Goal: Task Accomplishment & Management: Manage account settings

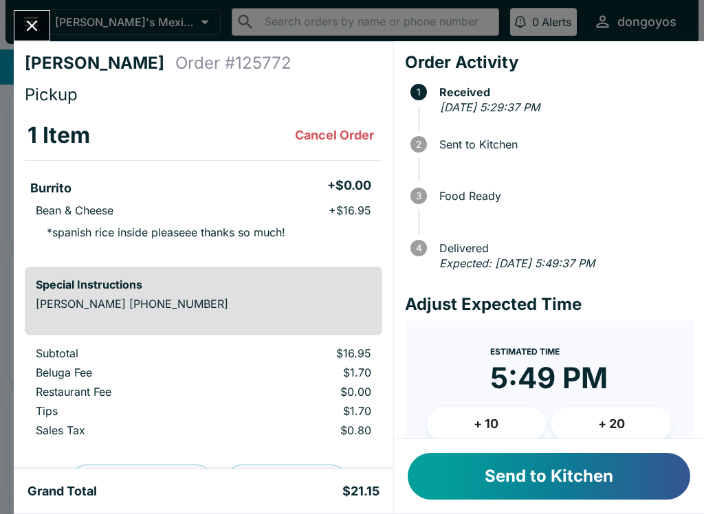
click at [561, 493] on button "Send to Kitchen" at bounding box center [549, 476] width 282 height 47
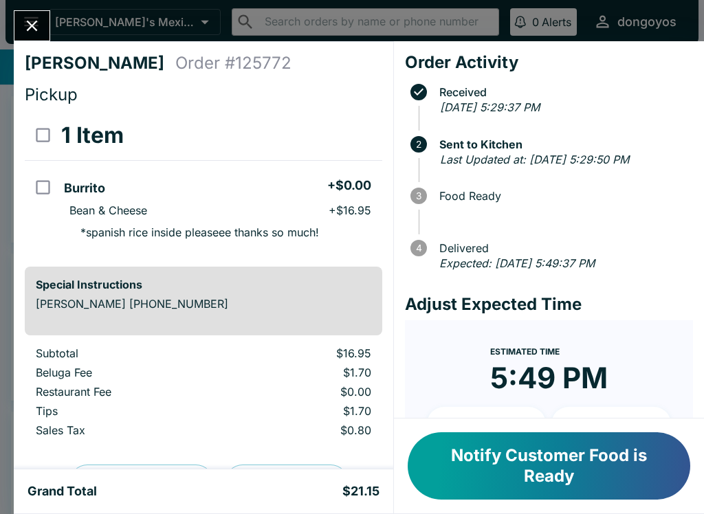
click at [36, 37] on button "Close" at bounding box center [31, 26] width 35 height 30
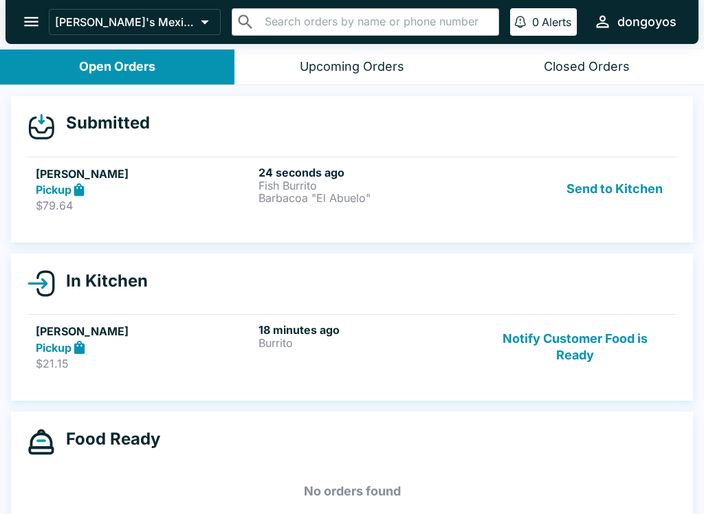
click at [208, 166] on h5 "[PERSON_NAME]" at bounding box center [144, 174] width 217 height 16
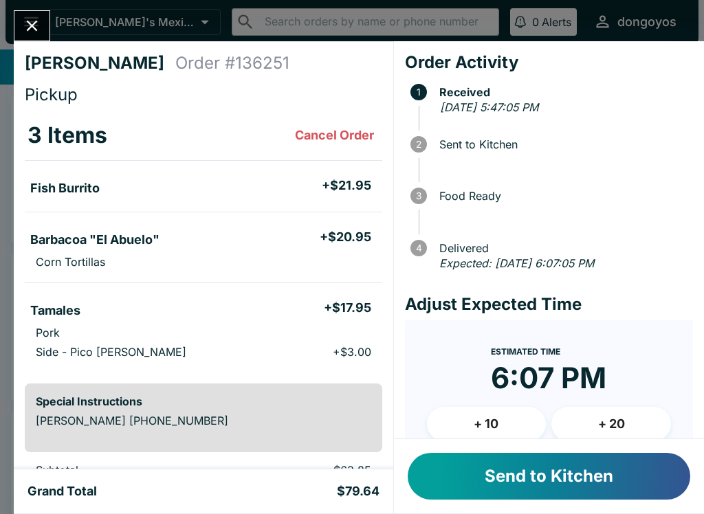
click at [487, 478] on button "Send to Kitchen" at bounding box center [549, 476] width 282 height 47
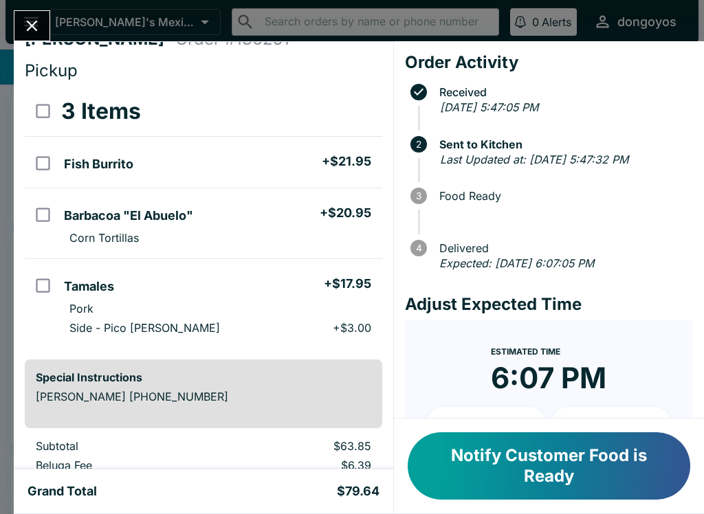
scroll to position [23, 0]
click at [33, 20] on icon "Close" at bounding box center [32, 25] width 19 height 19
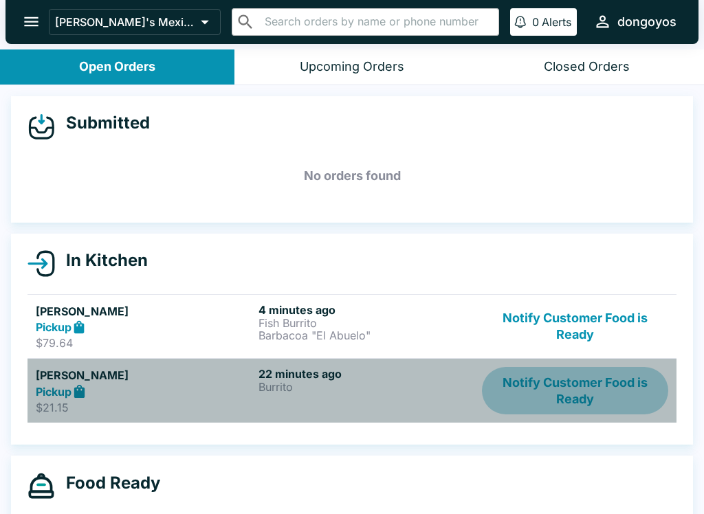
click at [566, 395] on button "Notify Customer Food is Ready" at bounding box center [575, 390] width 186 height 47
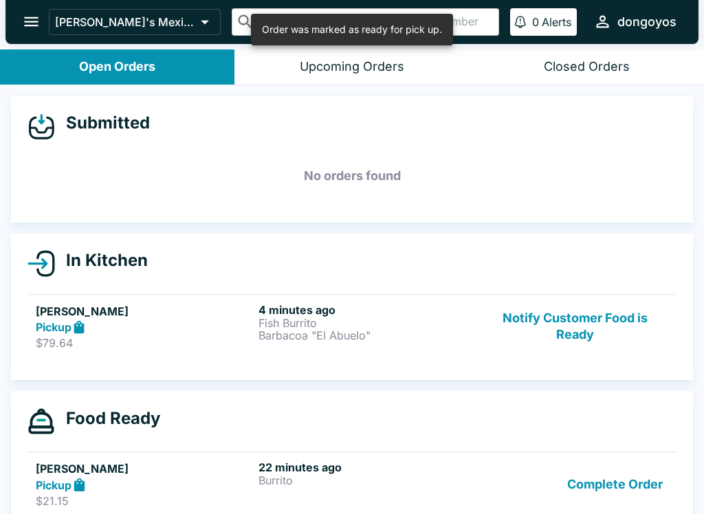
click at [606, 465] on button "Complete Order" at bounding box center [615, 484] width 107 height 47
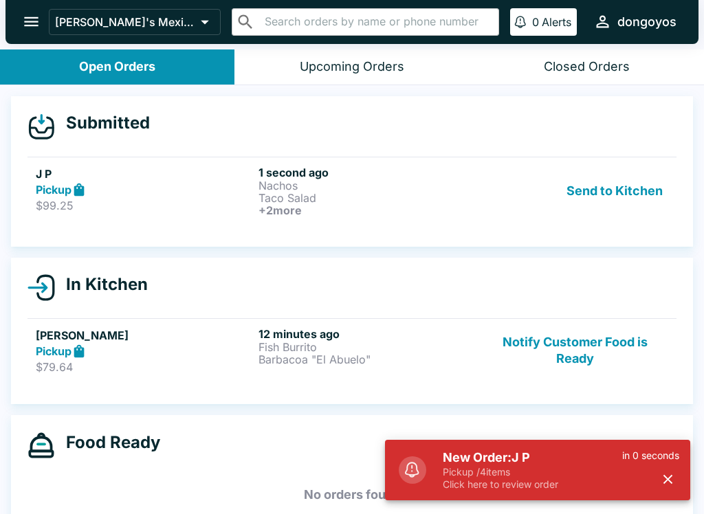
click at [524, 451] on h5 "New Order: J P" at bounding box center [532, 458] width 179 height 16
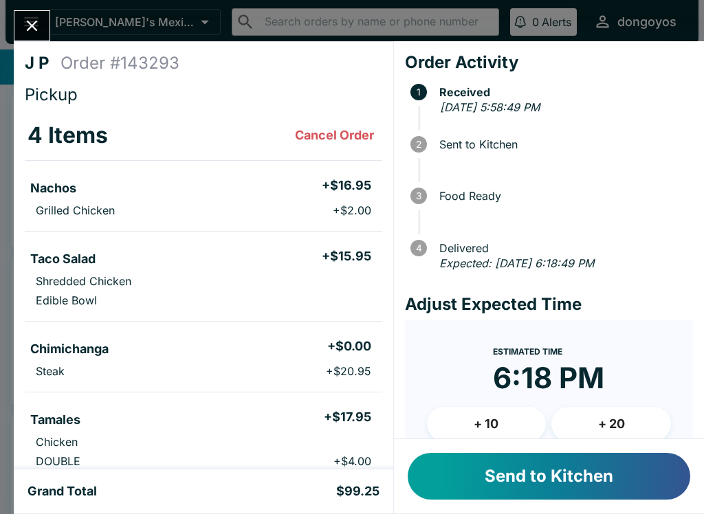
click at [551, 474] on button "Send to Kitchen" at bounding box center [549, 476] width 282 height 47
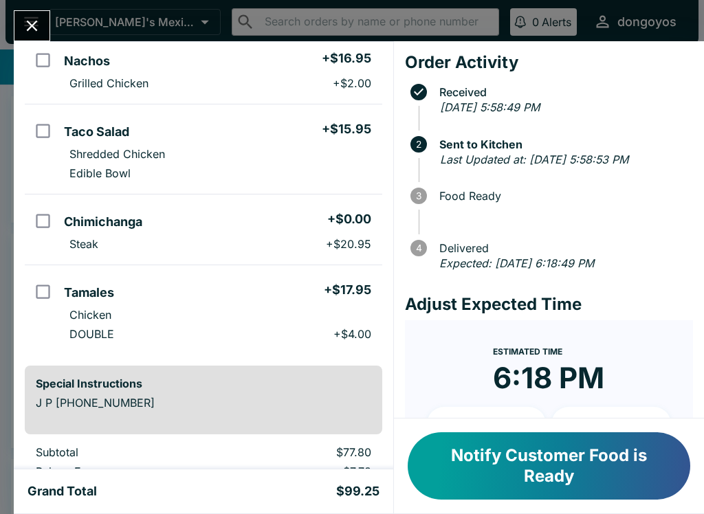
scroll to position [129, 0]
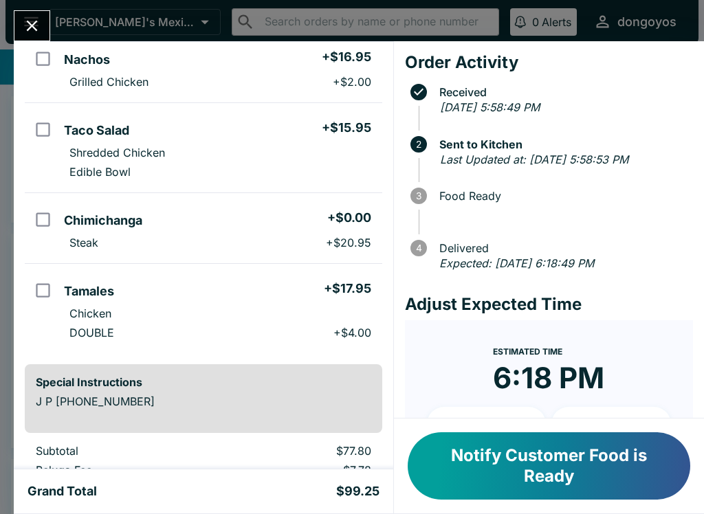
click at [32, 44] on input "orders table" at bounding box center [42, 58] width 31 height 31
checkbox input "true"
click at [27, 22] on icon "Close" at bounding box center [32, 26] width 11 height 11
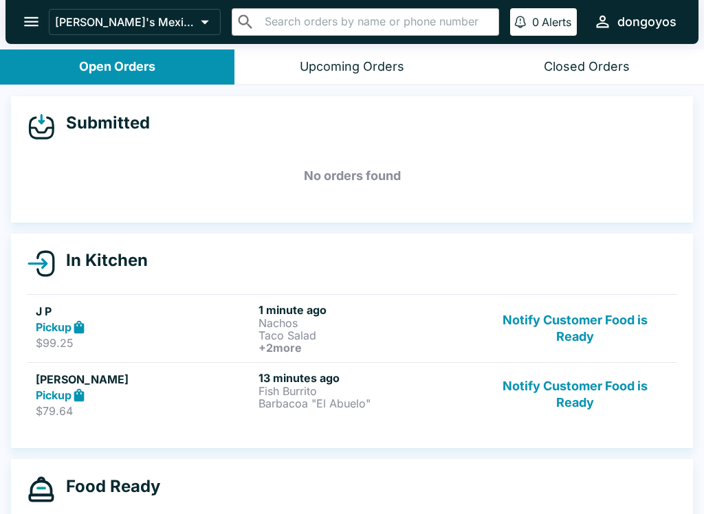
click at [399, 406] on p "Barbacoa "El Abuelo"" at bounding box center [366, 403] width 217 height 12
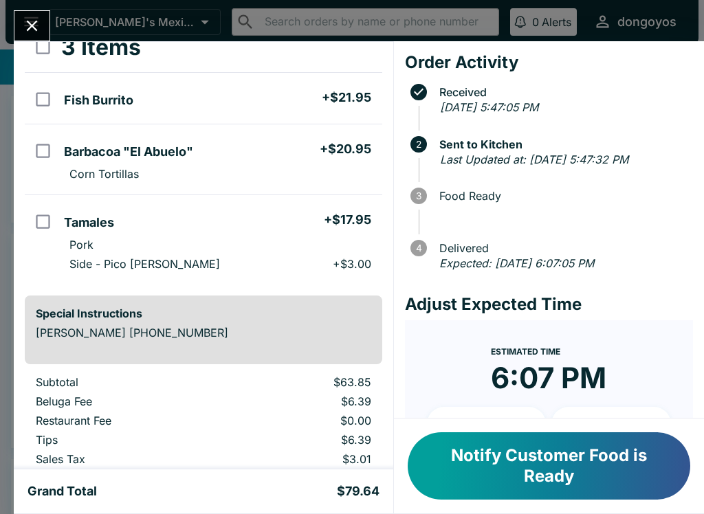
scroll to position [89, 0]
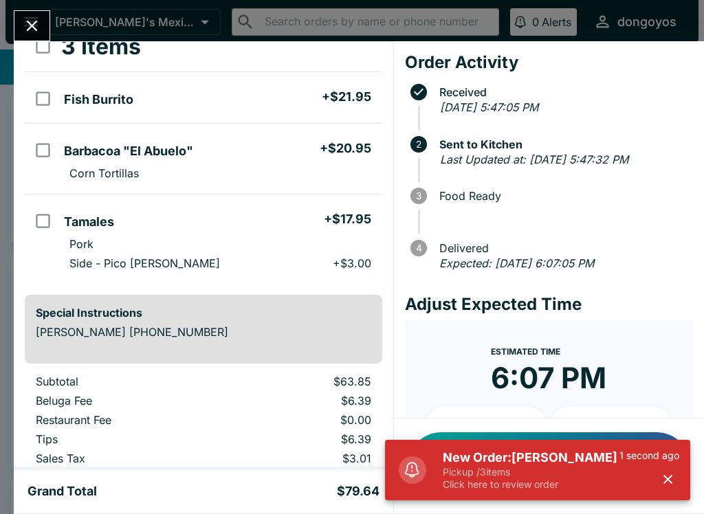
click at [29, 45] on input "select all" at bounding box center [42, 46] width 31 height 31
checkbox input "true"
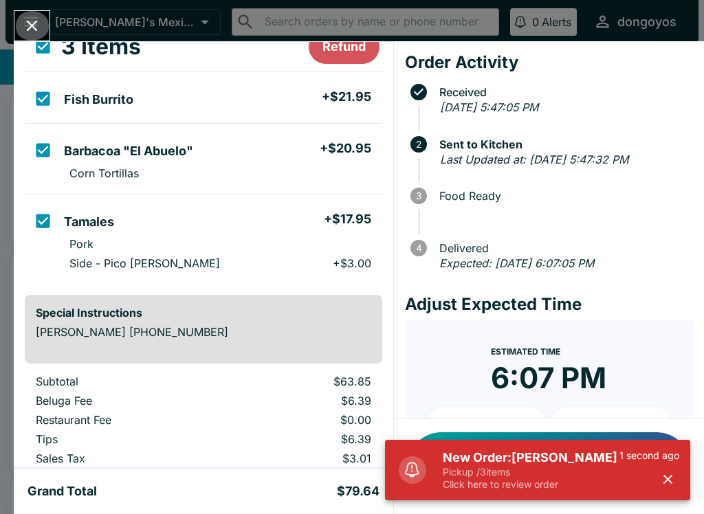
click at [25, 26] on icon "Close" at bounding box center [32, 25] width 19 height 19
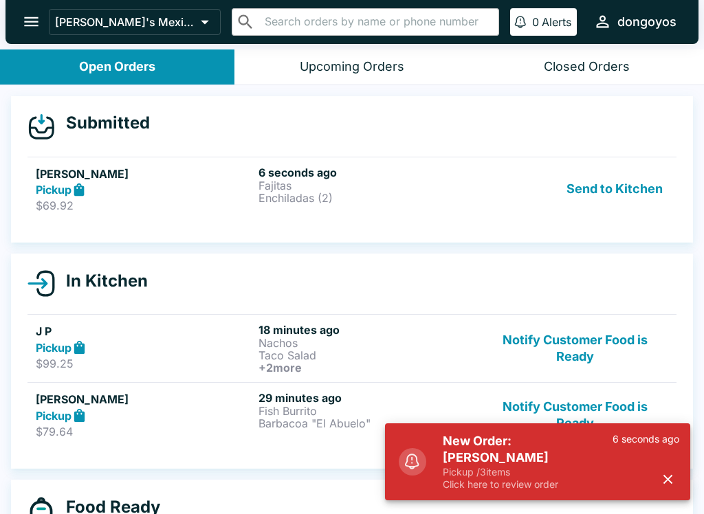
click at [260, 189] on p "Fajitas" at bounding box center [366, 185] width 217 height 12
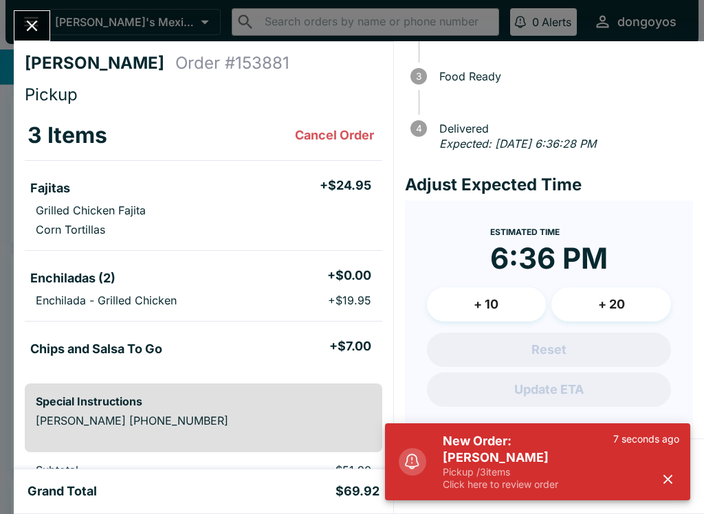
click at [667, 488] on button "button" at bounding box center [667, 479] width 23 height 23
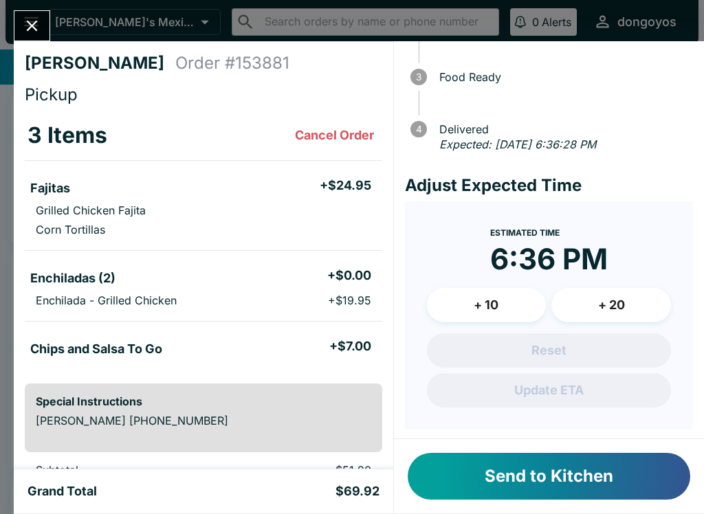
click at [479, 483] on button "Send to Kitchen" at bounding box center [549, 476] width 282 height 47
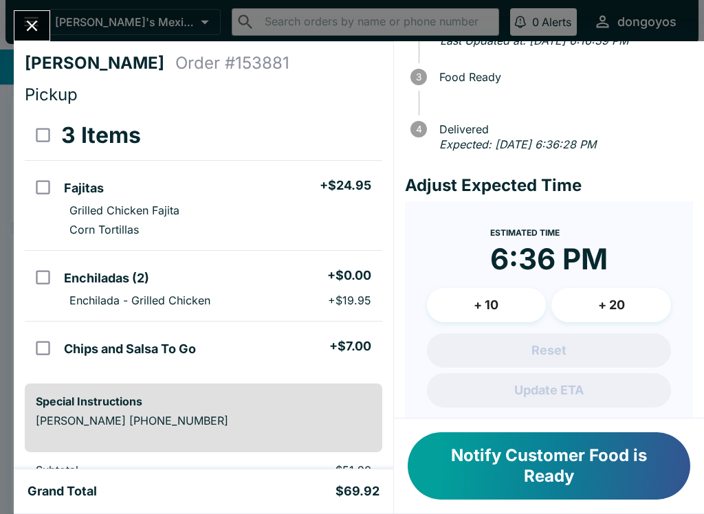
click at [38, 37] on button "Close" at bounding box center [31, 26] width 35 height 30
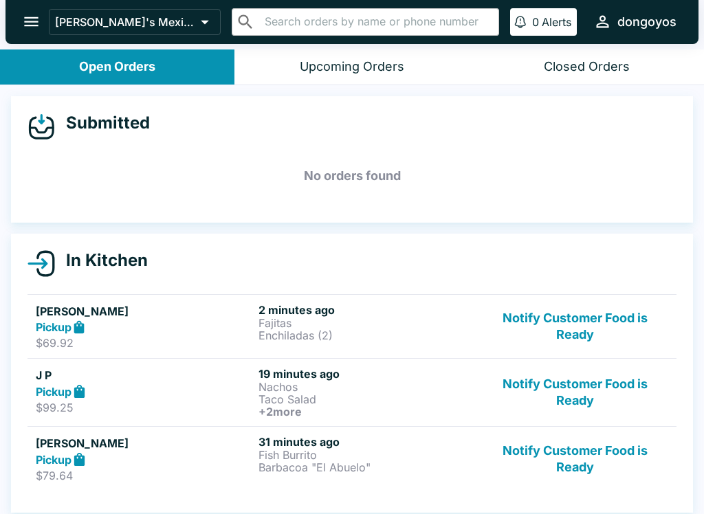
click at [604, 374] on button "Notify Customer Food is Ready" at bounding box center [575, 392] width 186 height 51
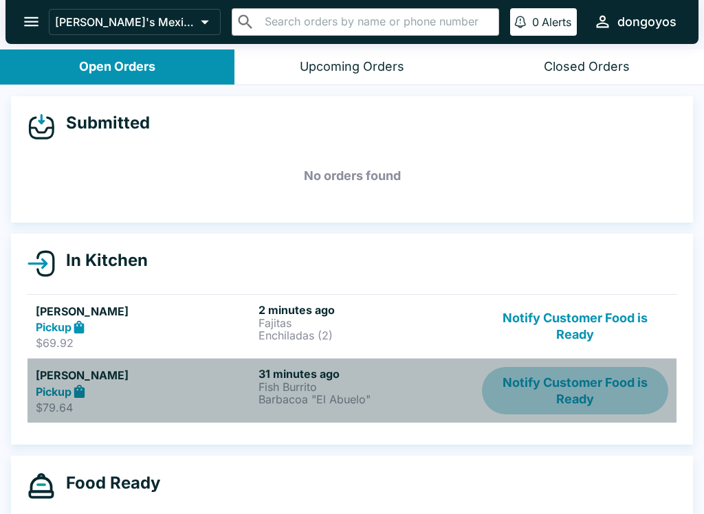
click at [562, 386] on button "Notify Customer Food is Ready" at bounding box center [575, 390] width 186 height 47
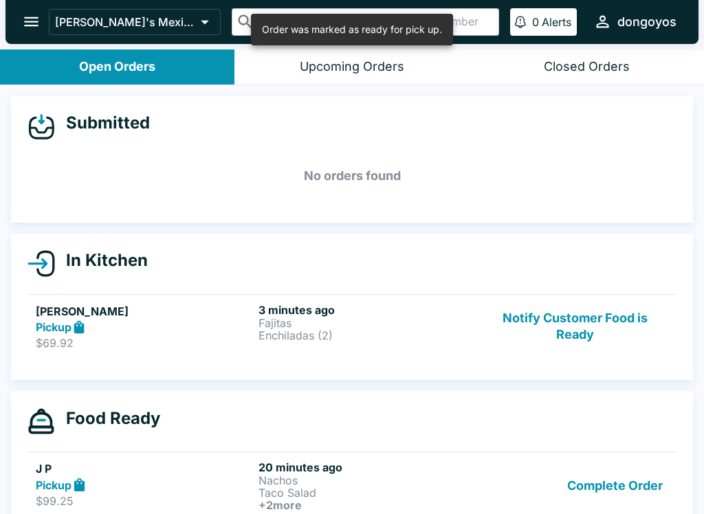
click at [596, 489] on button "Complete Order" at bounding box center [615, 486] width 107 height 51
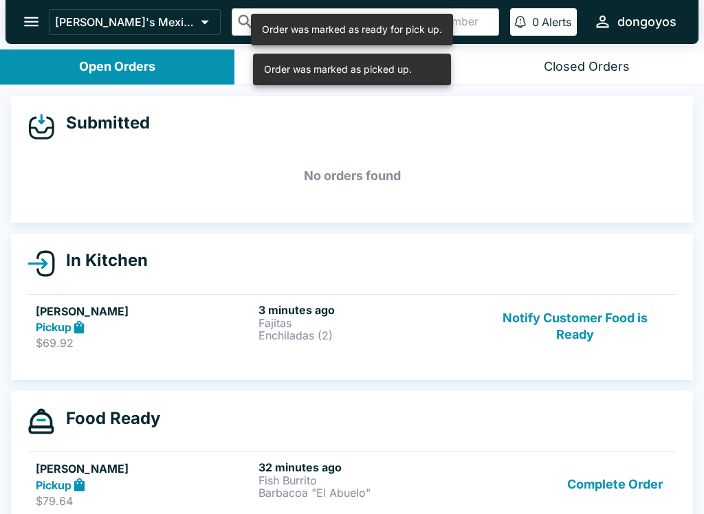
scroll to position [1, 0]
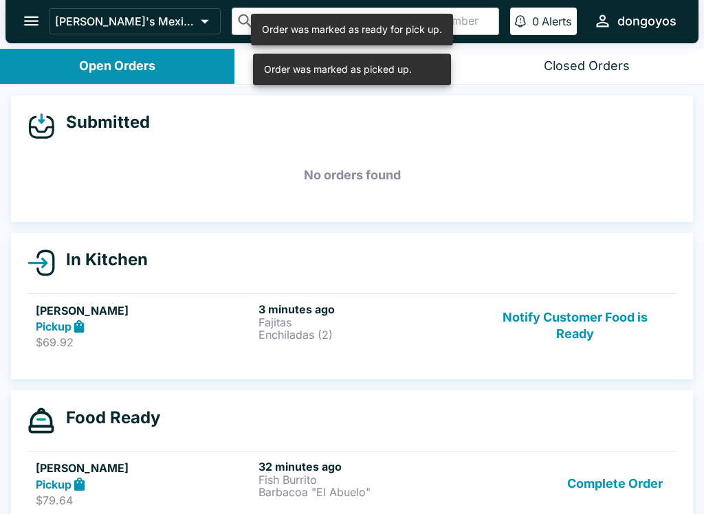
click at [600, 484] on button "Complete Order" at bounding box center [615, 483] width 107 height 47
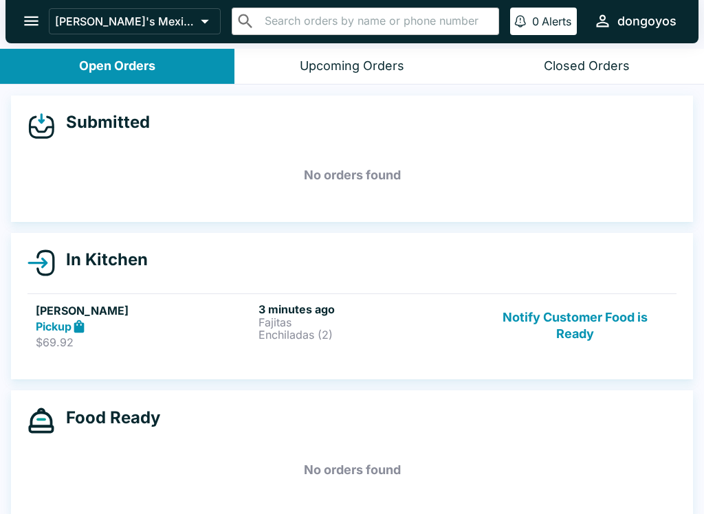
click at [278, 343] on div "3 minutes ago Fajitas Enchiladas (2)" at bounding box center [366, 325] width 217 height 47
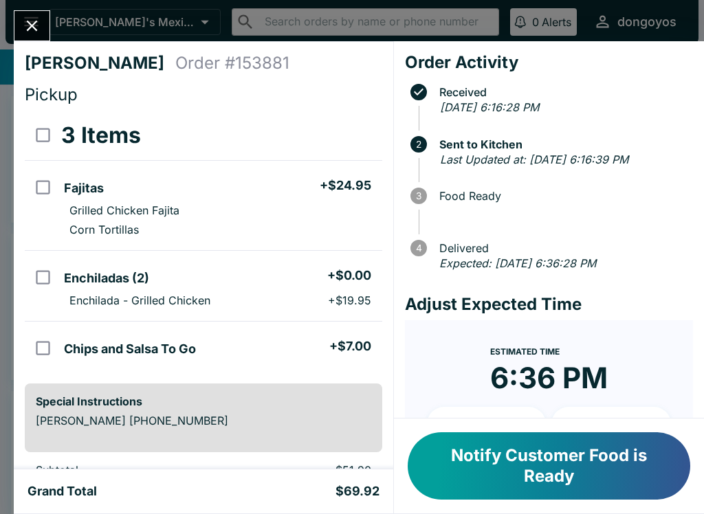
click at [507, 457] on button "Notify Customer Food is Ready" at bounding box center [549, 465] width 282 height 67
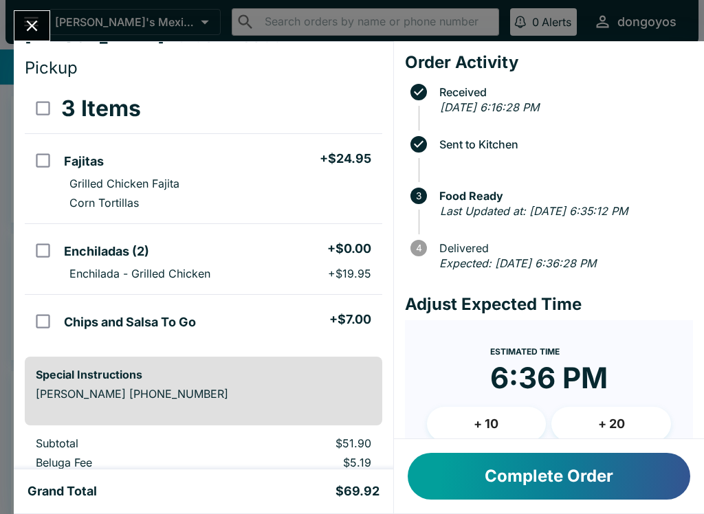
scroll to position [27, 0]
click at [25, 19] on icon "Close" at bounding box center [32, 25] width 19 height 19
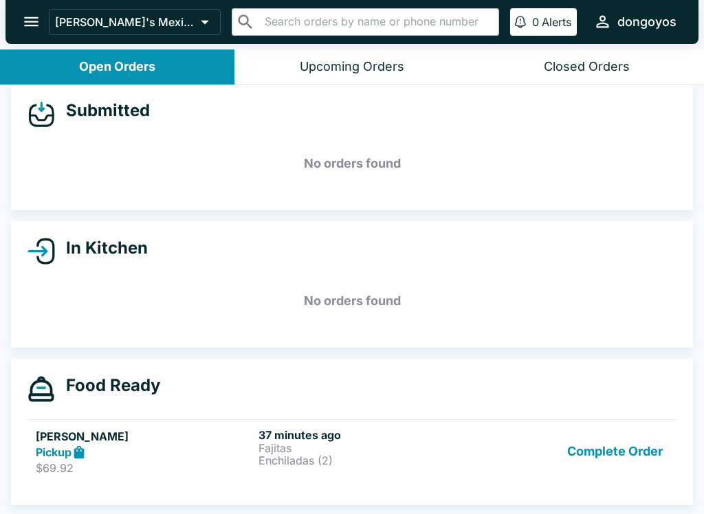
scroll to position [12, 0]
click at [415, 465] on p "Enchiladas (2)" at bounding box center [366, 460] width 217 height 12
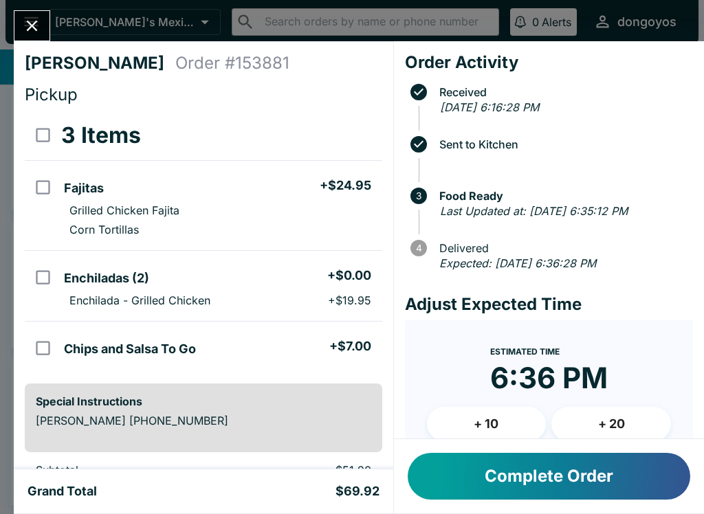
click at [31, 25] on icon "Close" at bounding box center [32, 26] width 11 height 11
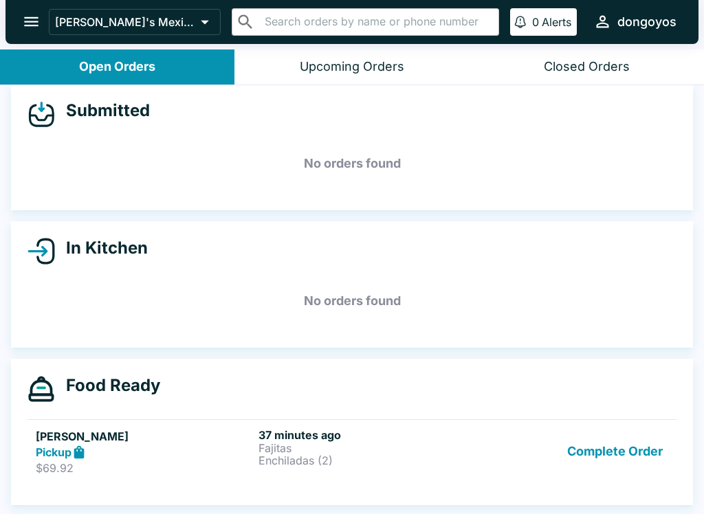
click at [331, 67] on div "Upcoming Orders" at bounding box center [352, 67] width 104 height 16
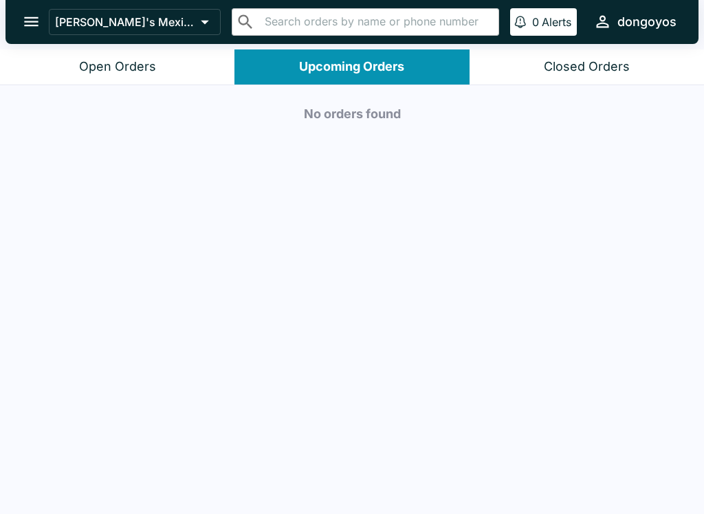
click at [581, 67] on div "Closed Orders" at bounding box center [587, 67] width 86 height 16
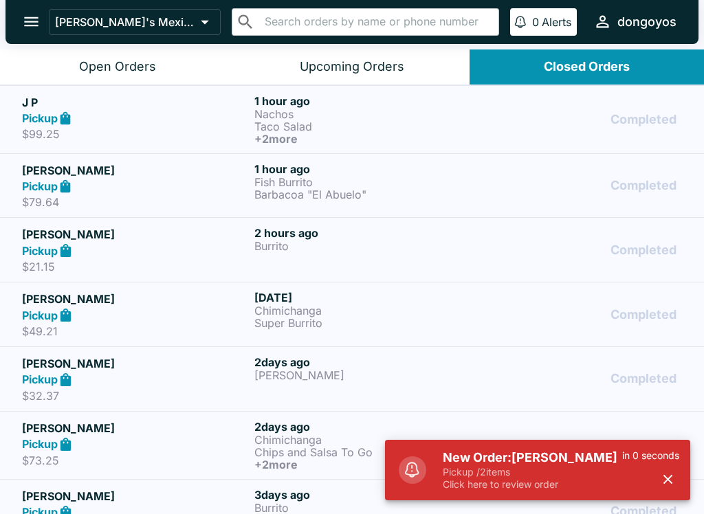
click at [583, 451] on h5 "New Order: [PERSON_NAME]" at bounding box center [532, 458] width 179 height 16
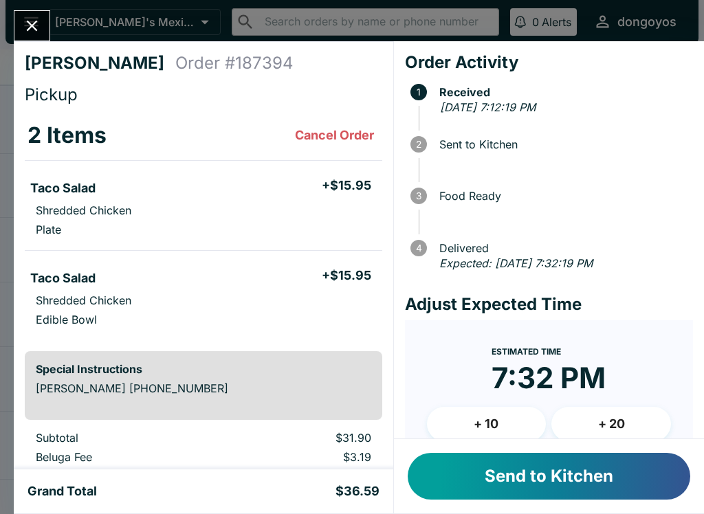
click at [599, 469] on button "Send to Kitchen" at bounding box center [549, 476] width 282 height 47
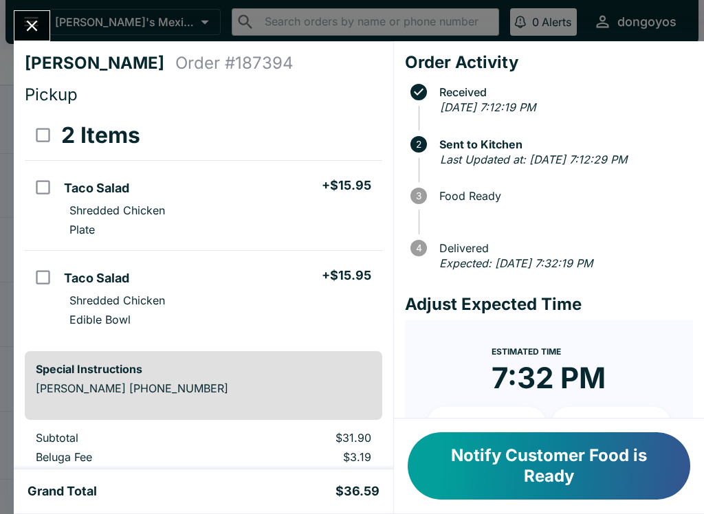
click at [577, 482] on button "Notify Customer Food is Ready" at bounding box center [549, 465] width 282 height 67
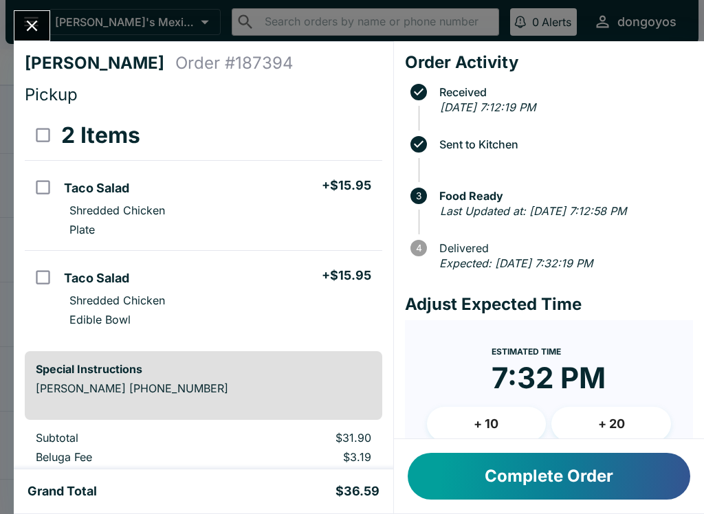
click at [489, 496] on button "Complete Order" at bounding box center [549, 476] width 282 height 47
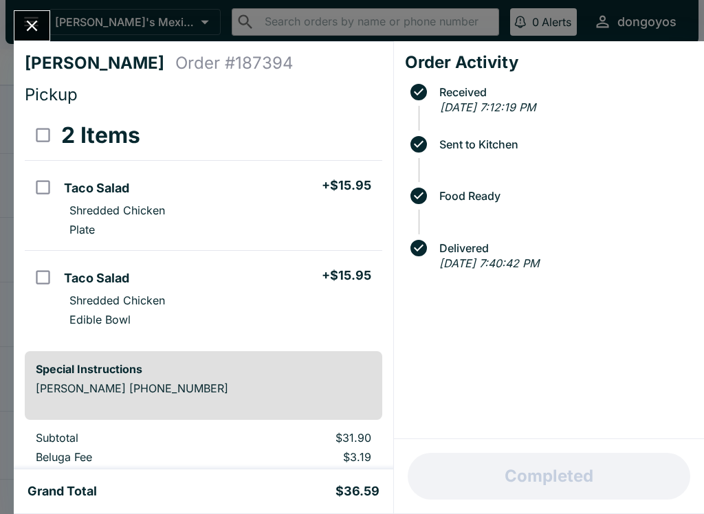
click at [35, 31] on icon "Close" at bounding box center [32, 25] width 19 height 19
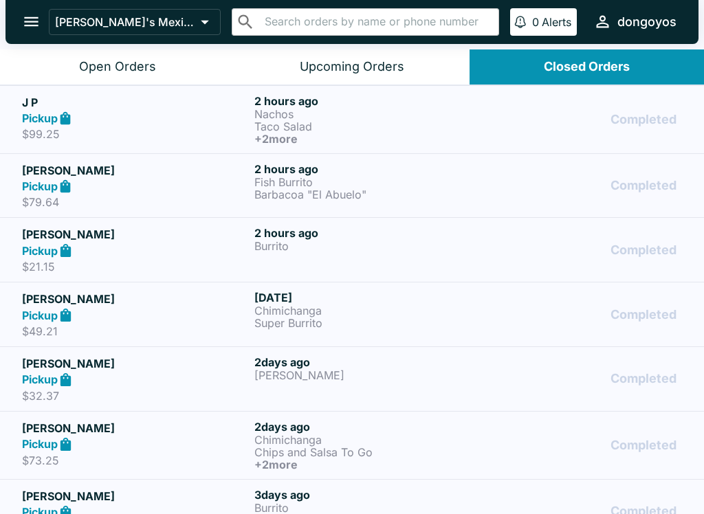
click at [94, 73] on div "Open Orders" at bounding box center [117, 67] width 77 height 16
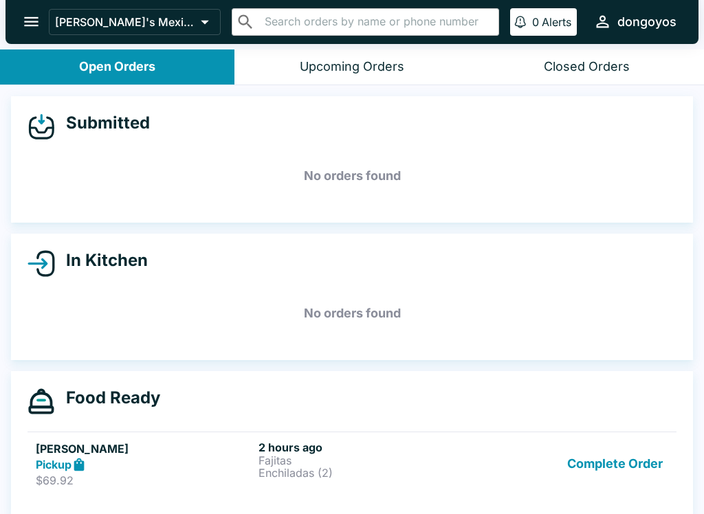
click at [571, 466] on button "Complete Order" at bounding box center [615, 464] width 107 height 47
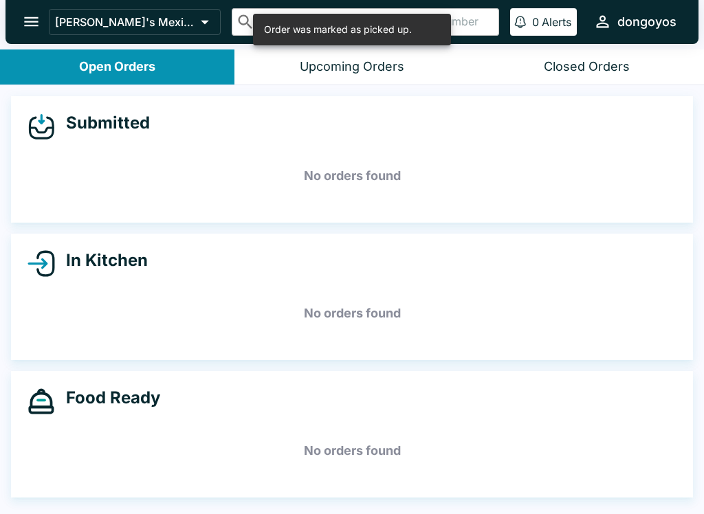
click at [566, 74] on div "Closed Orders" at bounding box center [587, 67] width 86 height 16
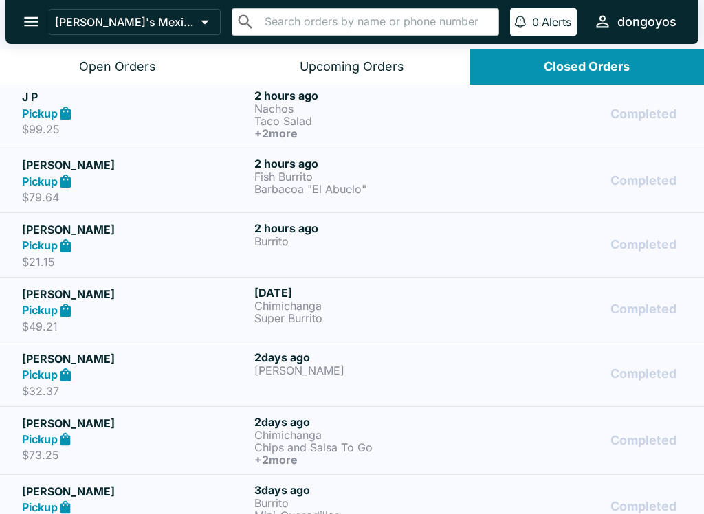
scroll to position [146, 0]
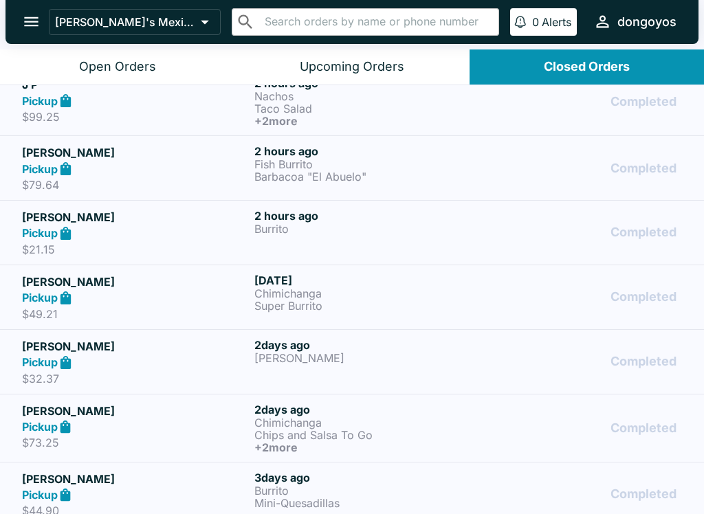
click at [157, 230] on div "Pickup" at bounding box center [135, 233] width 227 height 16
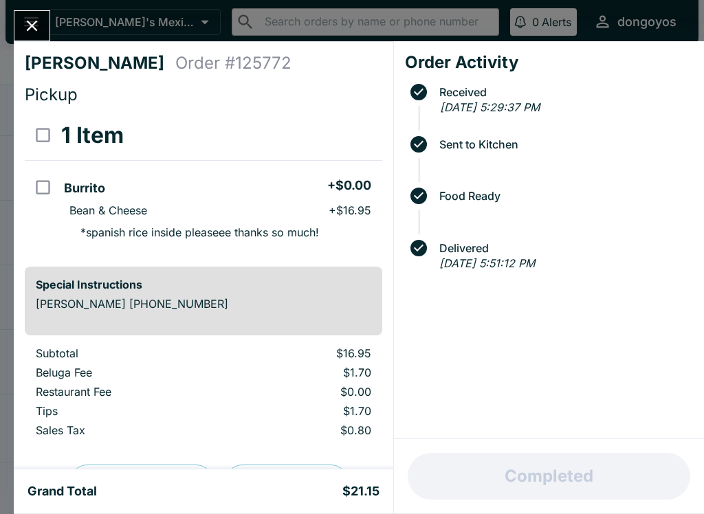
click at [32, 33] on icon "Close" at bounding box center [32, 25] width 19 height 19
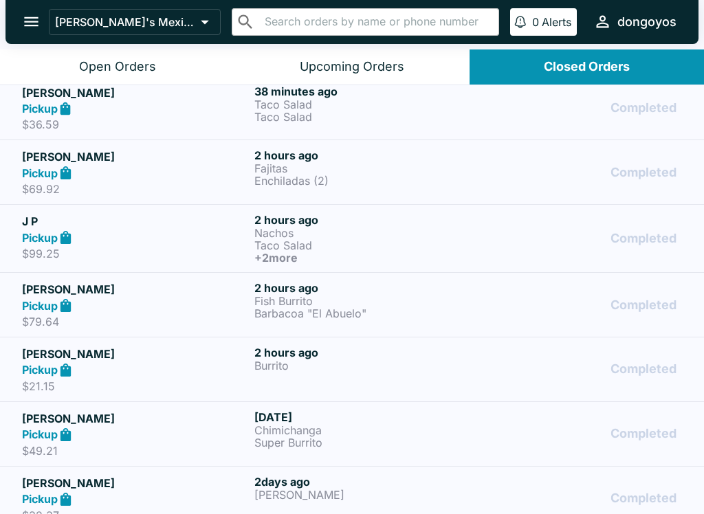
scroll to position [10, 0]
click at [154, 311] on div "Pickup" at bounding box center [135, 306] width 227 height 16
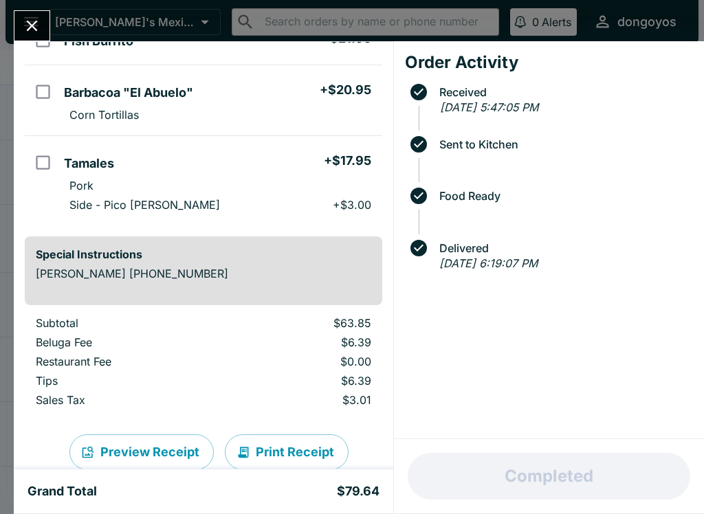
scroll to position [148, 0]
click at [26, 26] on icon "Close" at bounding box center [32, 25] width 19 height 19
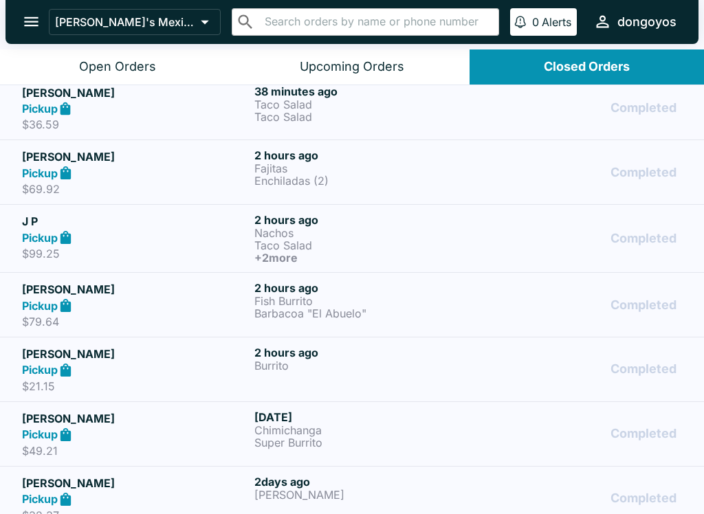
click at [36, 236] on strong "Pickup" at bounding box center [40, 238] width 36 height 14
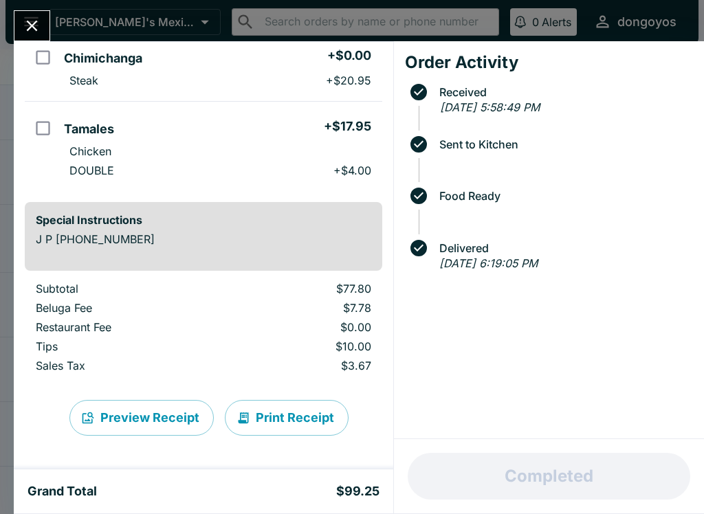
scroll to position [291, 0]
click at [39, 43] on input "orders table" at bounding box center [42, 57] width 31 height 31
checkbox input "true"
click at [31, 23] on icon "Close" at bounding box center [32, 25] width 19 height 19
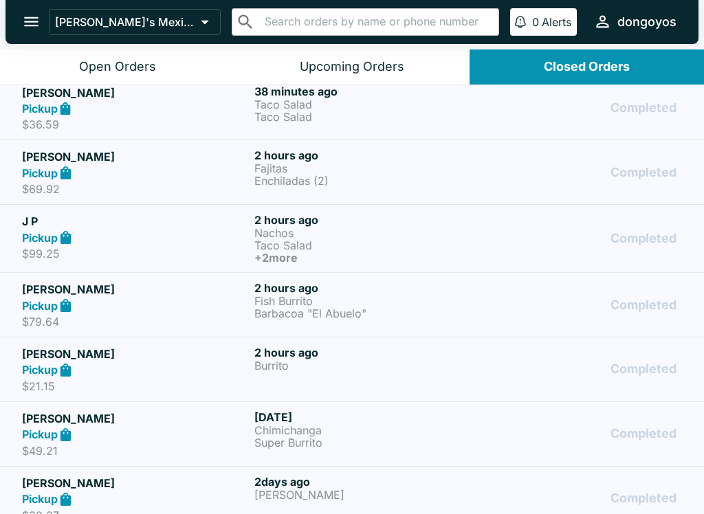
click at [59, 158] on h5 "[PERSON_NAME]" at bounding box center [135, 156] width 227 height 16
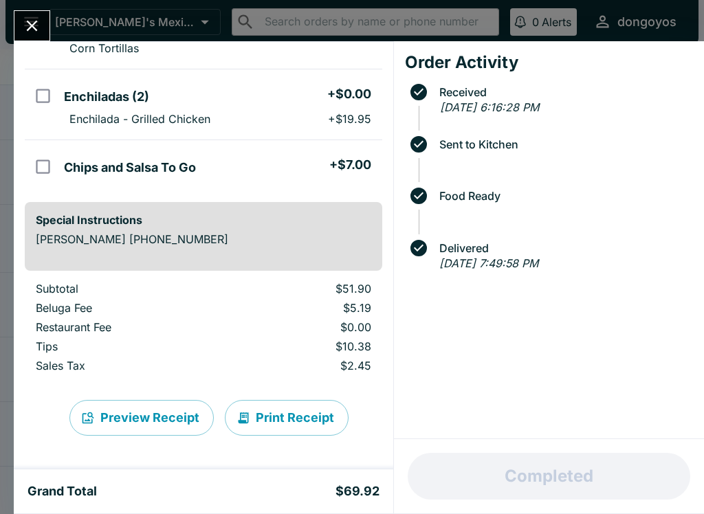
scroll to position [181, 0]
click at [29, 26] on icon "Close" at bounding box center [32, 25] width 19 height 19
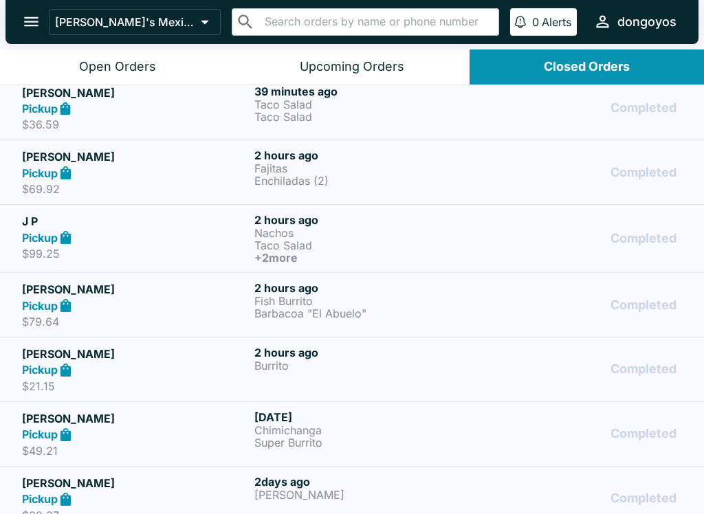
click at [52, 111] on strong "Pickup" at bounding box center [40, 109] width 36 height 14
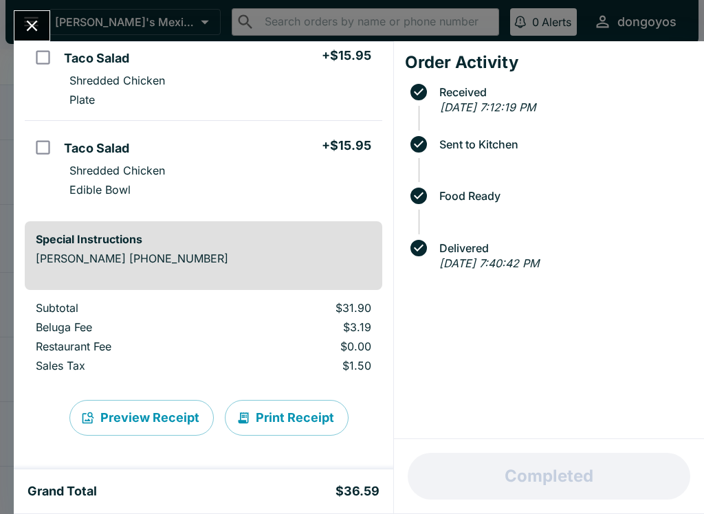
scroll to position [130, 0]
click at [21, 41] on div "[PERSON_NAME] Order # 187394 Pickup 2 Items Taco Salad + $15.95 Shredded Chicke…" at bounding box center [203, 255] width 379 height 428
click at [34, 43] on input "orders table" at bounding box center [42, 57] width 31 height 31
checkbox input "true"
click at [19, 32] on button "Close" at bounding box center [31, 26] width 35 height 30
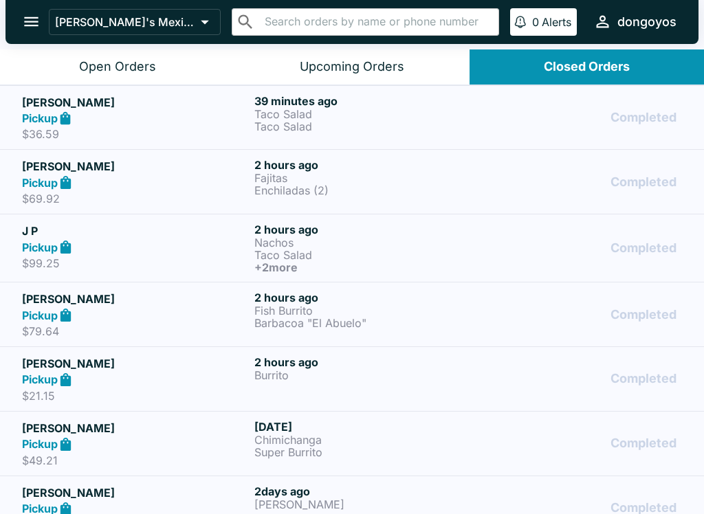
click at [25, 47] on header "[PERSON_NAME]'s Mexican Food ​ ​ 0 Alerts dongoyos" at bounding box center [352, 24] width 704 height 49
click at [41, 36] on button "open drawer" at bounding box center [31, 21] width 35 height 35
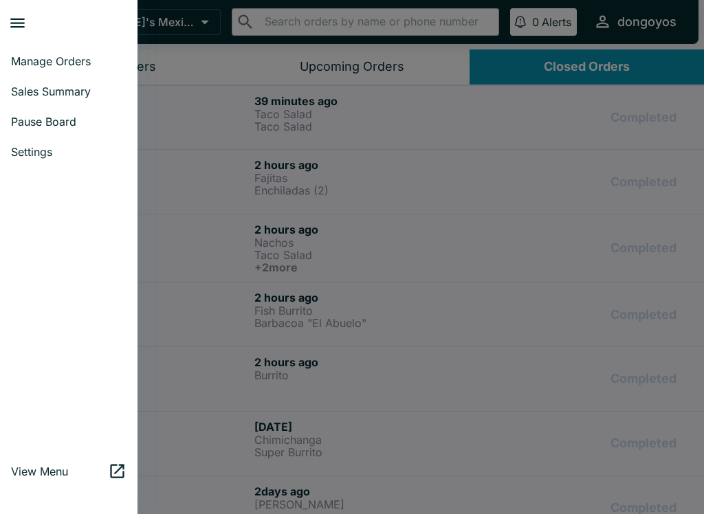
click at [268, 256] on div at bounding box center [352, 257] width 704 height 514
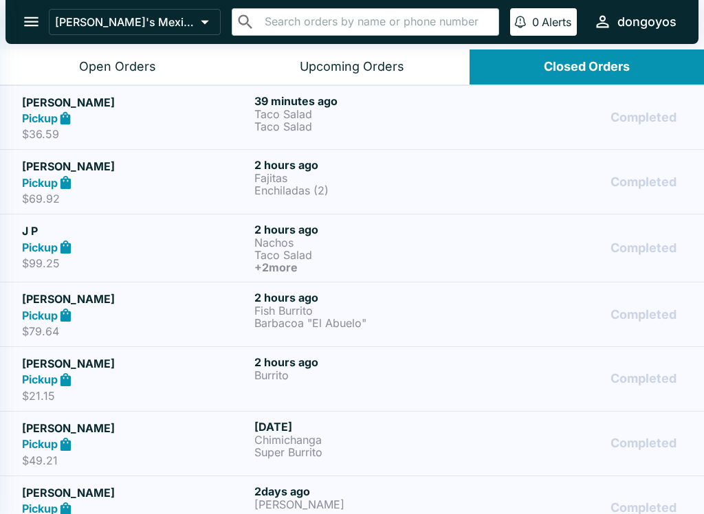
click at [192, 65] on button "Open Orders" at bounding box center [117, 66] width 234 height 35
